Goal: Task Accomplishment & Management: Complete application form

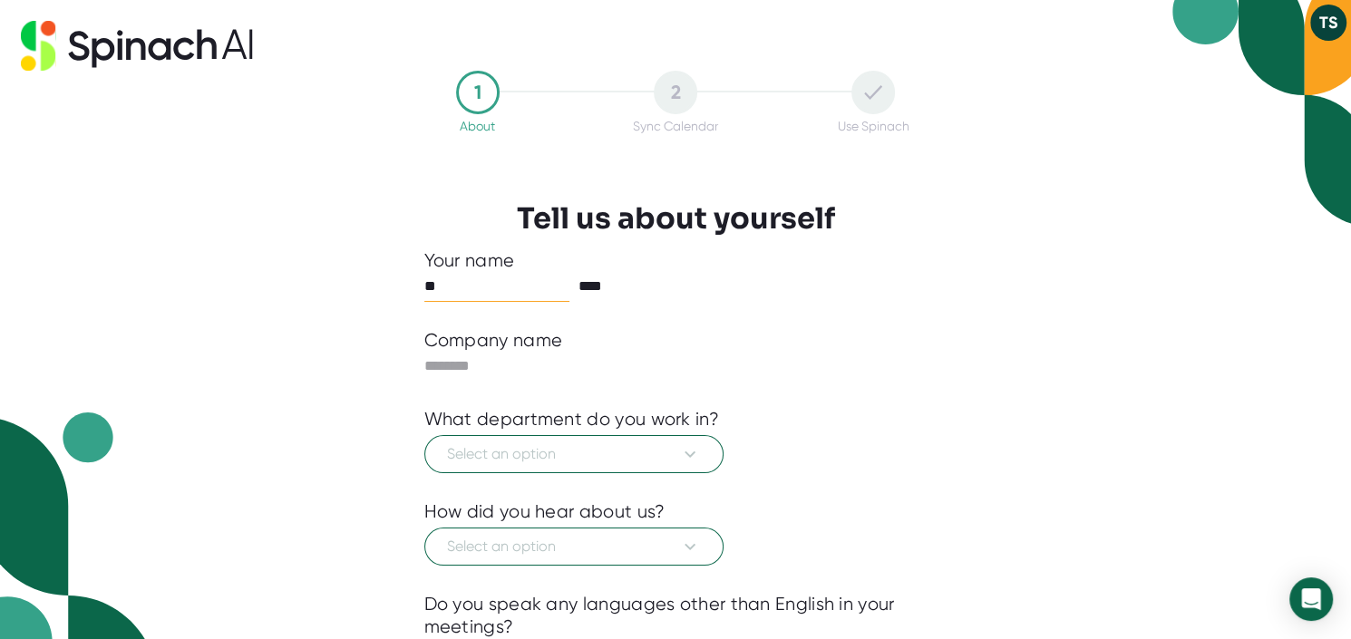
type input "*"
type input "********"
type input "******"
click at [602, 449] on span "Select an option" at bounding box center [574, 455] width 254 height 22
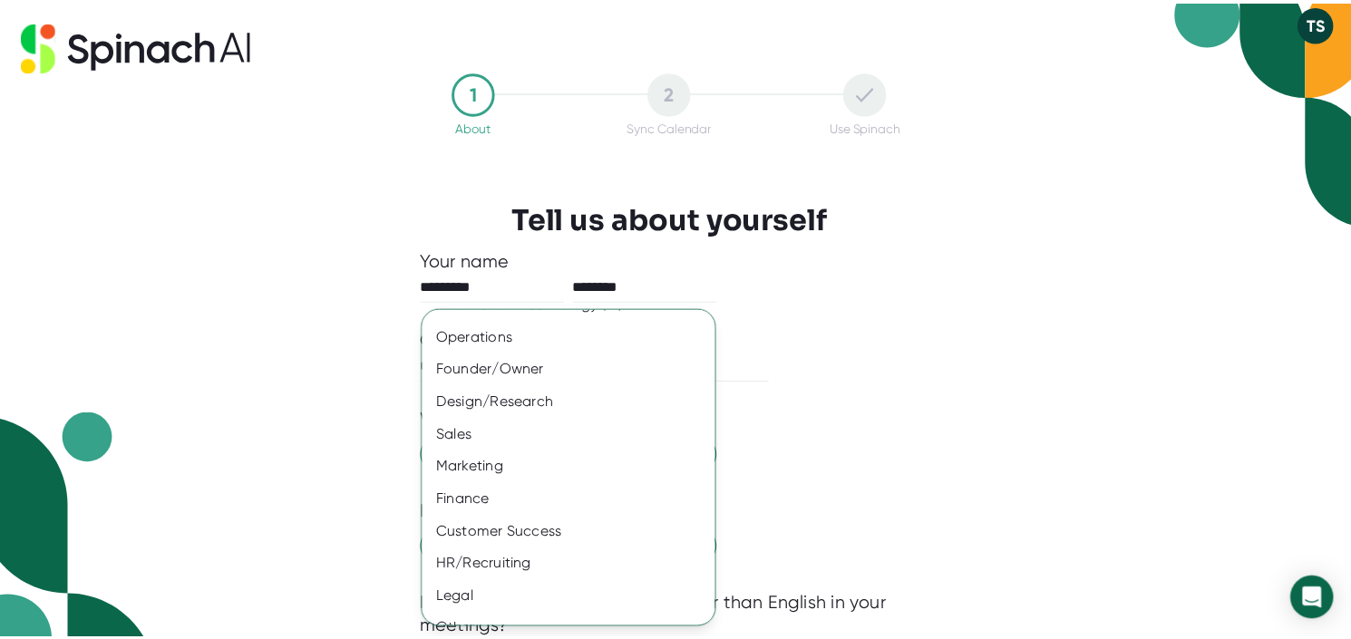
scroll to position [112, 0]
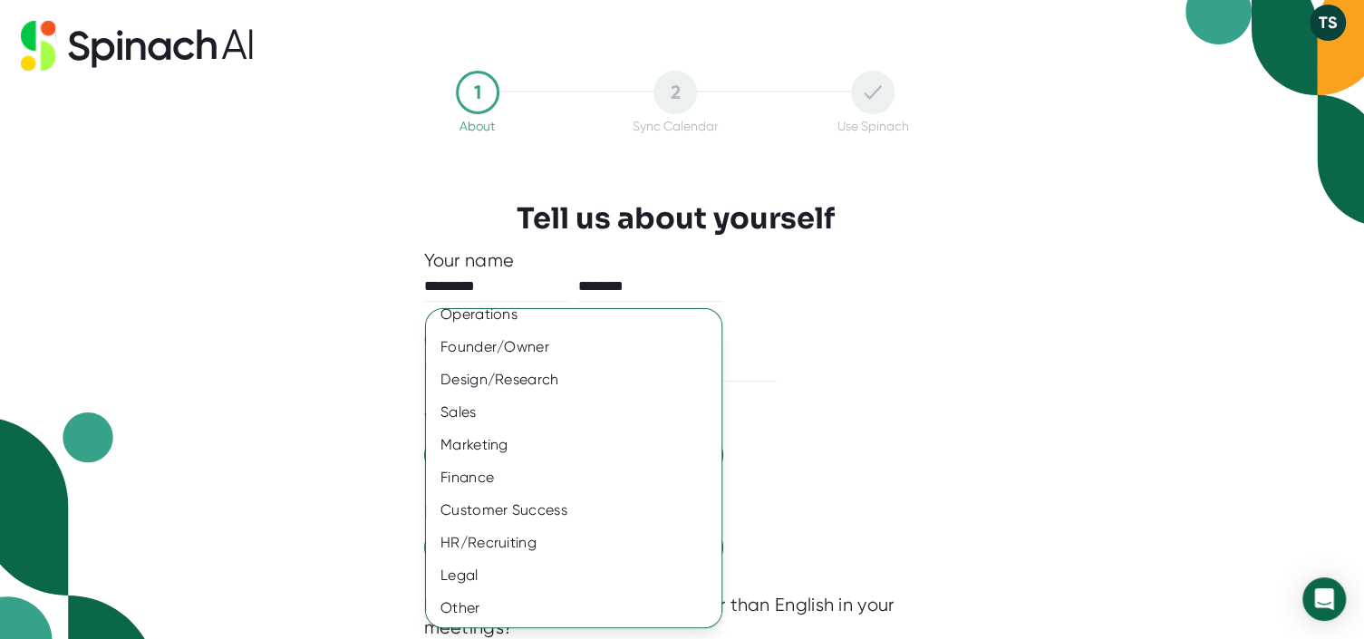
click at [500, 603] on div "Other" at bounding box center [580, 608] width 309 height 33
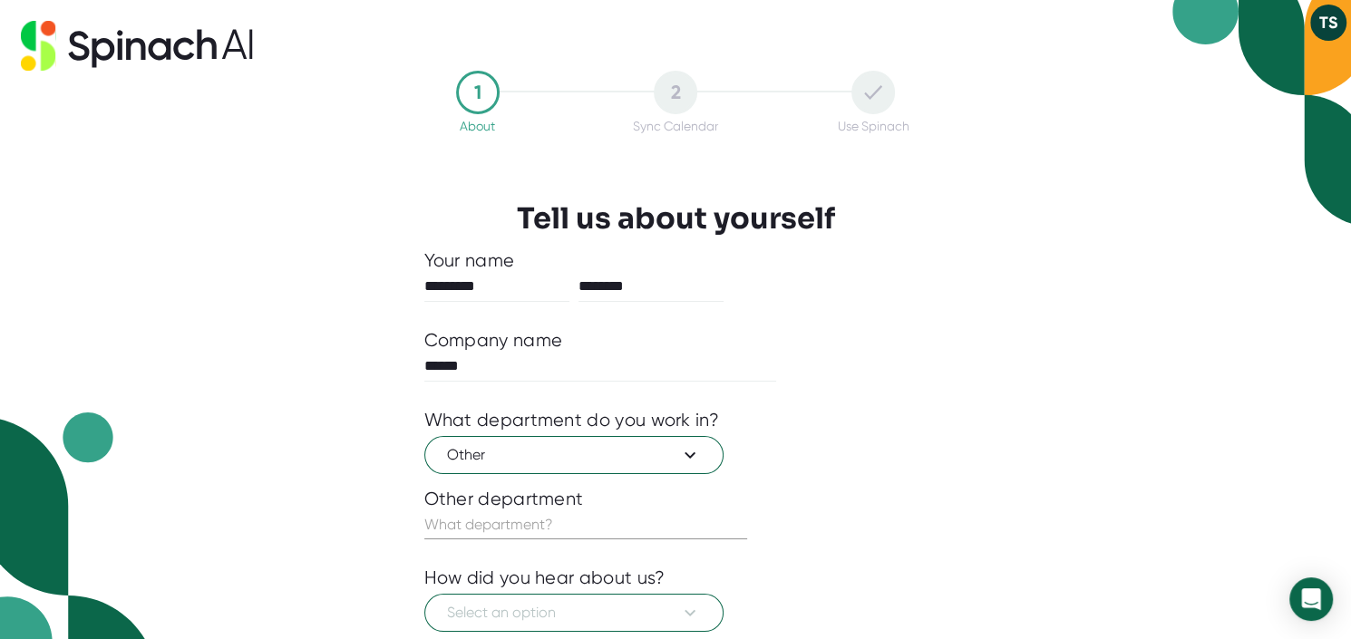
click at [537, 528] on input "text" at bounding box center [585, 524] width 323 height 29
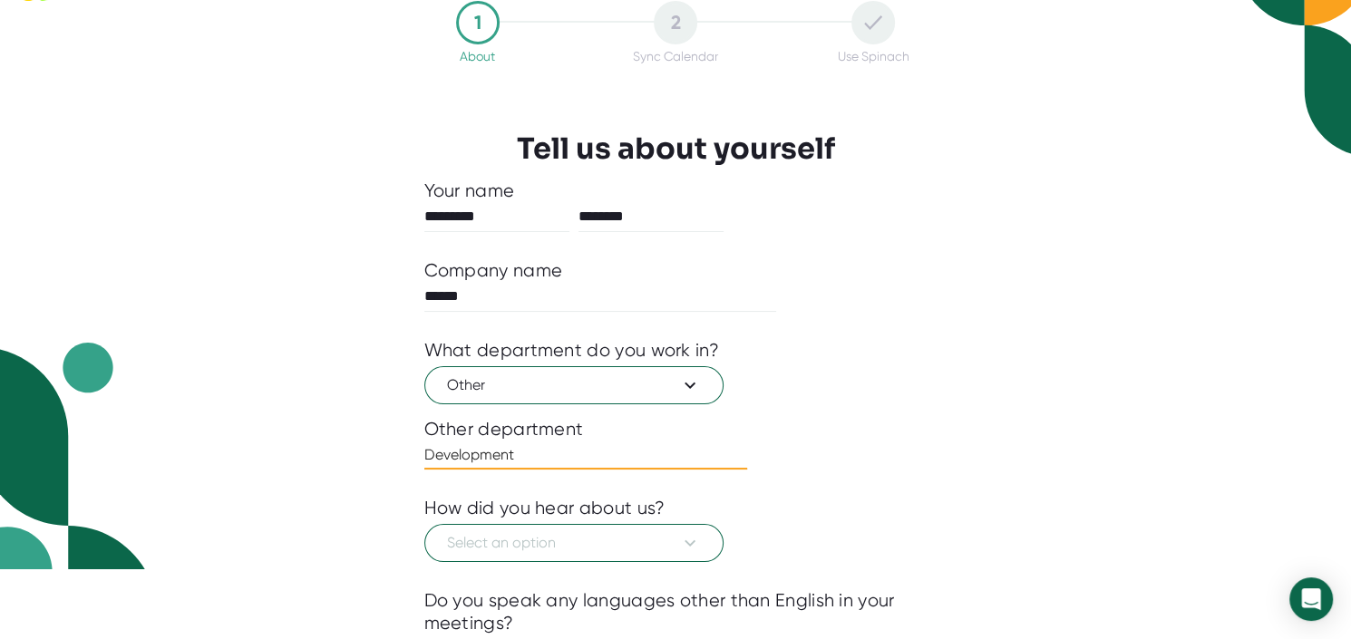
scroll to position [181, 0]
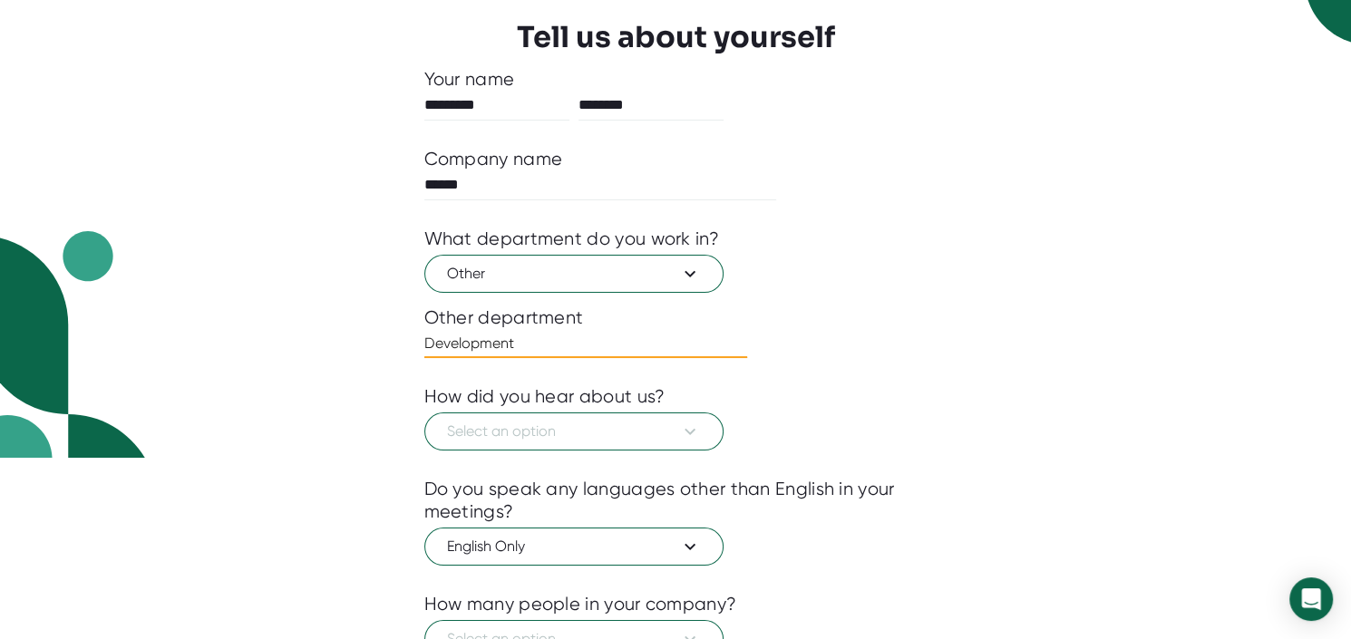
type input "Development"
click at [666, 433] on span "Select an option" at bounding box center [574, 432] width 254 height 22
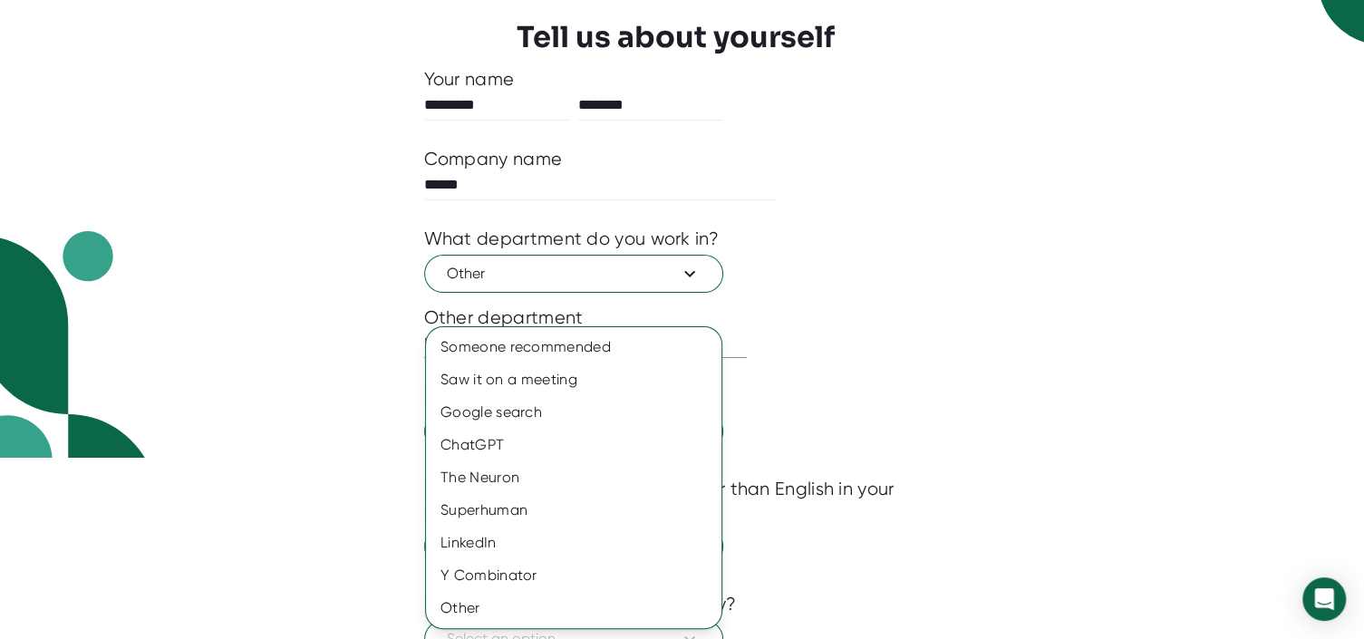
click at [580, 383] on div "Saw it on a meeting" at bounding box center [574, 379] width 296 height 33
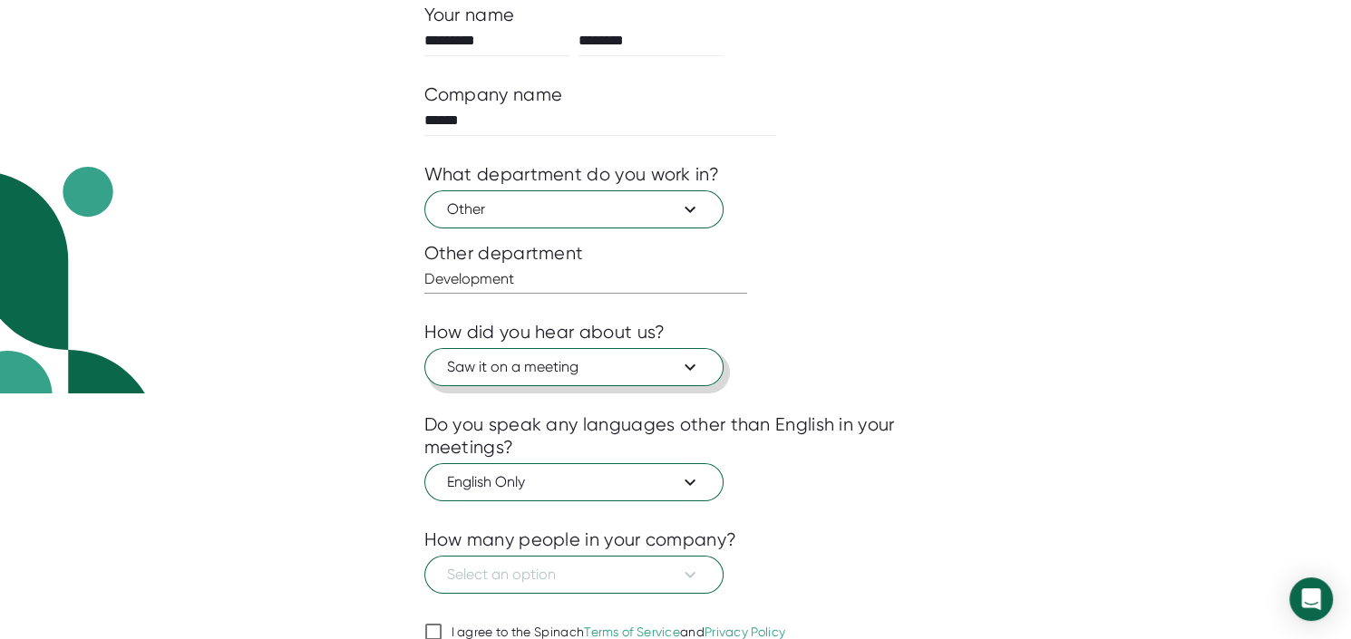
scroll to position [323, 0]
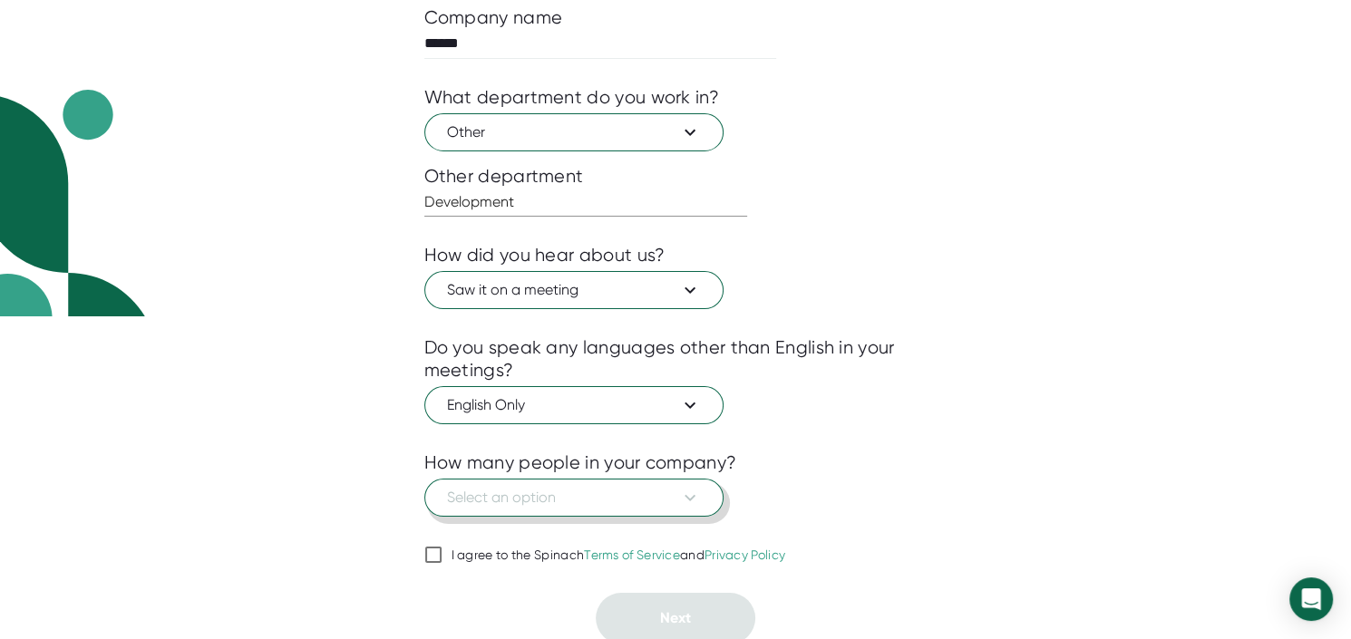
click at [567, 492] on span "Select an option" at bounding box center [574, 498] width 254 height 22
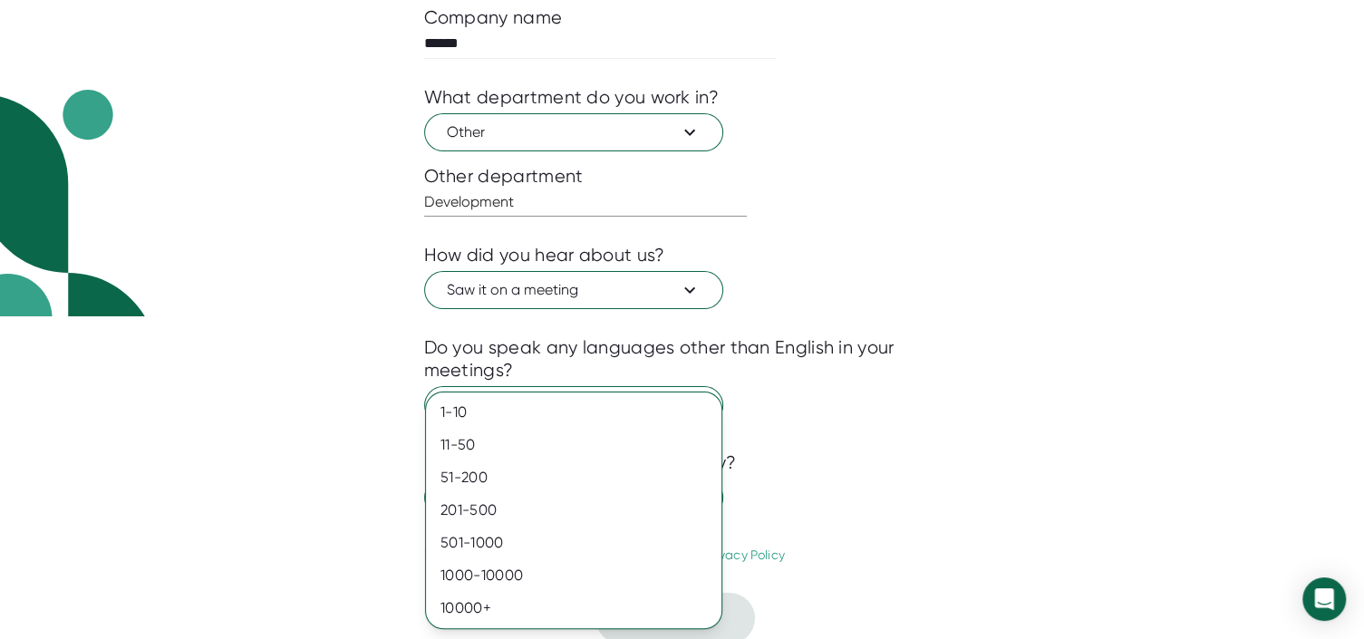
click at [487, 466] on div "51-200" at bounding box center [574, 477] width 296 height 33
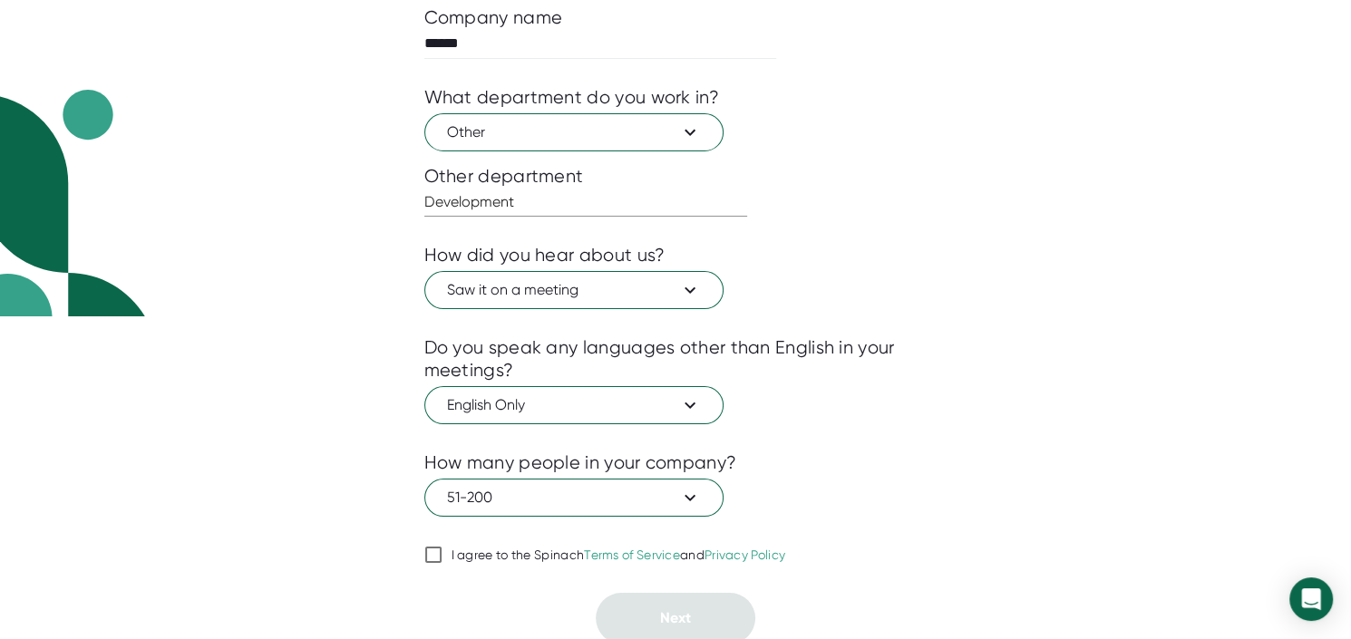
click at [429, 556] on input "I agree to the Spinach Terms of Service and Privacy Policy" at bounding box center [433, 555] width 18 height 22
checkbox input "true"
click at [686, 609] on span "Next" at bounding box center [675, 617] width 31 height 17
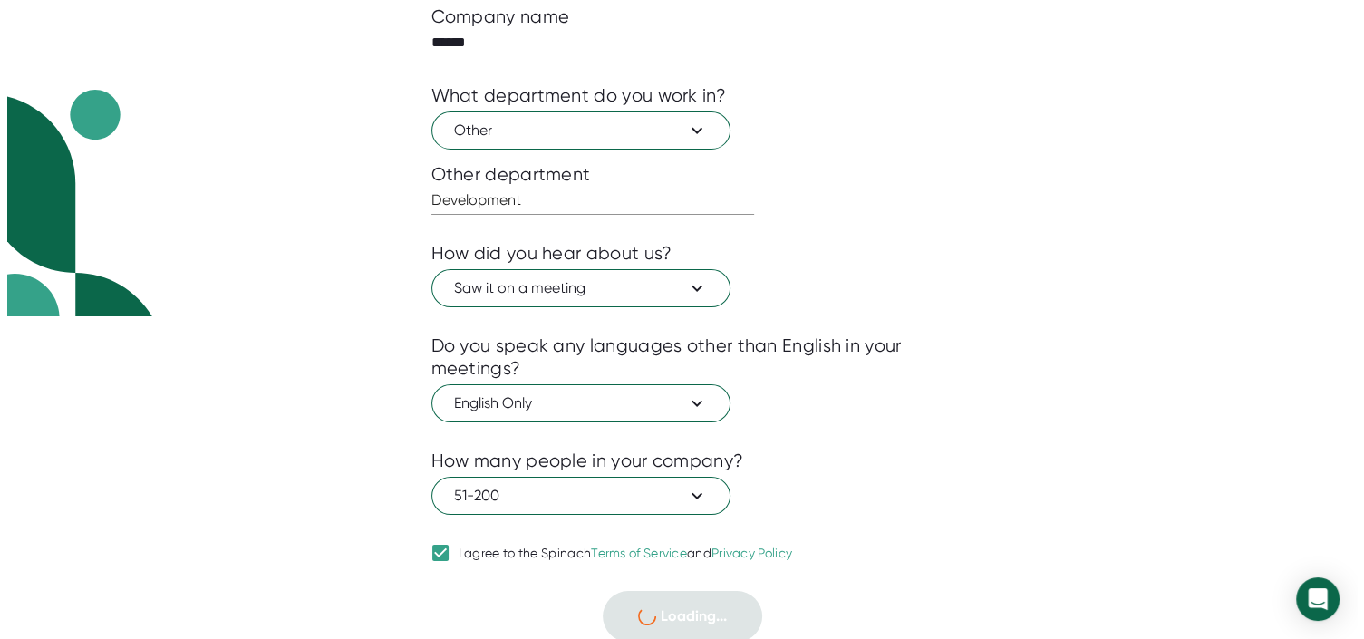
scroll to position [0, 0]
